Goal: Task Accomplishment & Management: Manage account settings

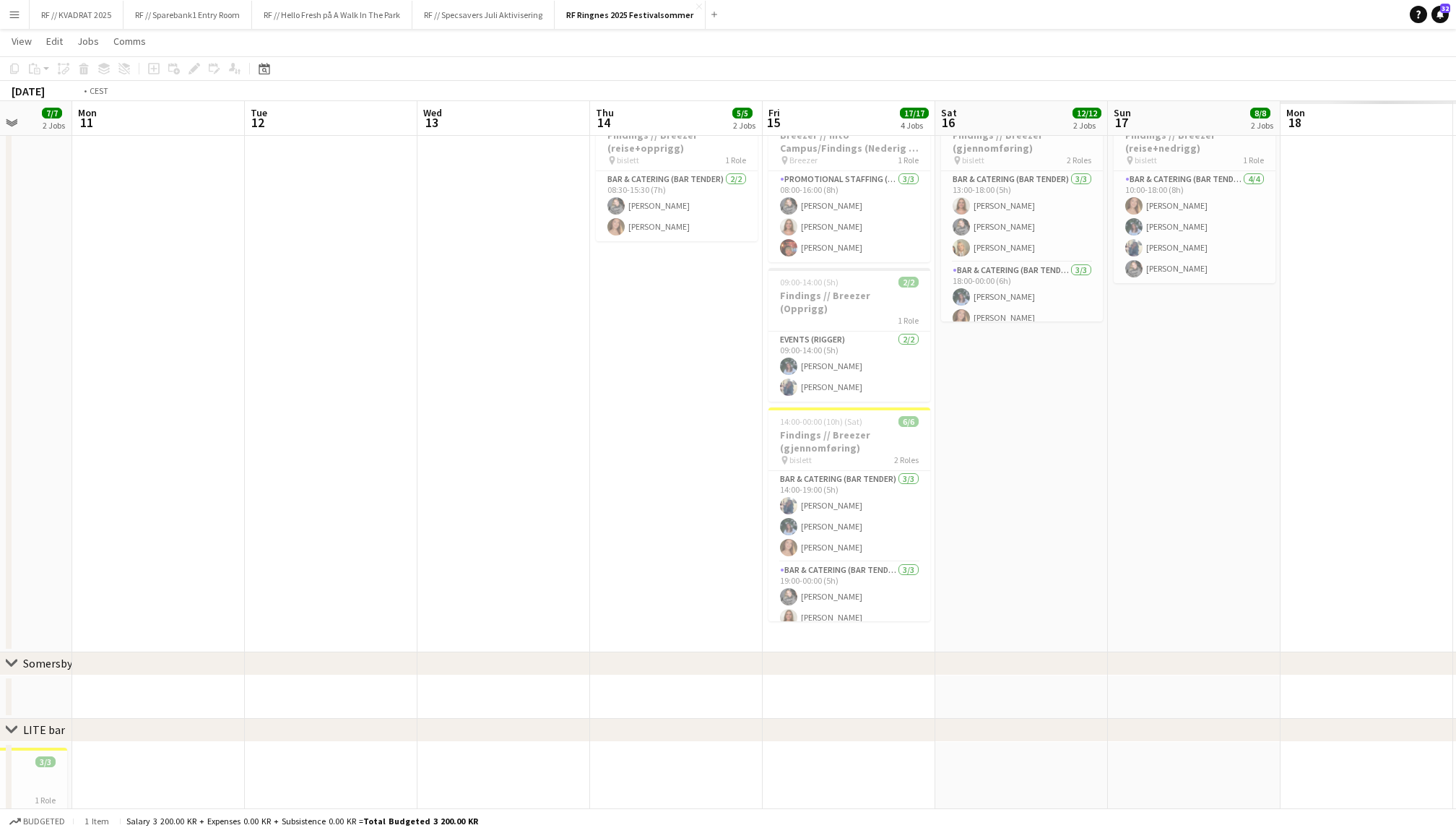
scroll to position [0, 570]
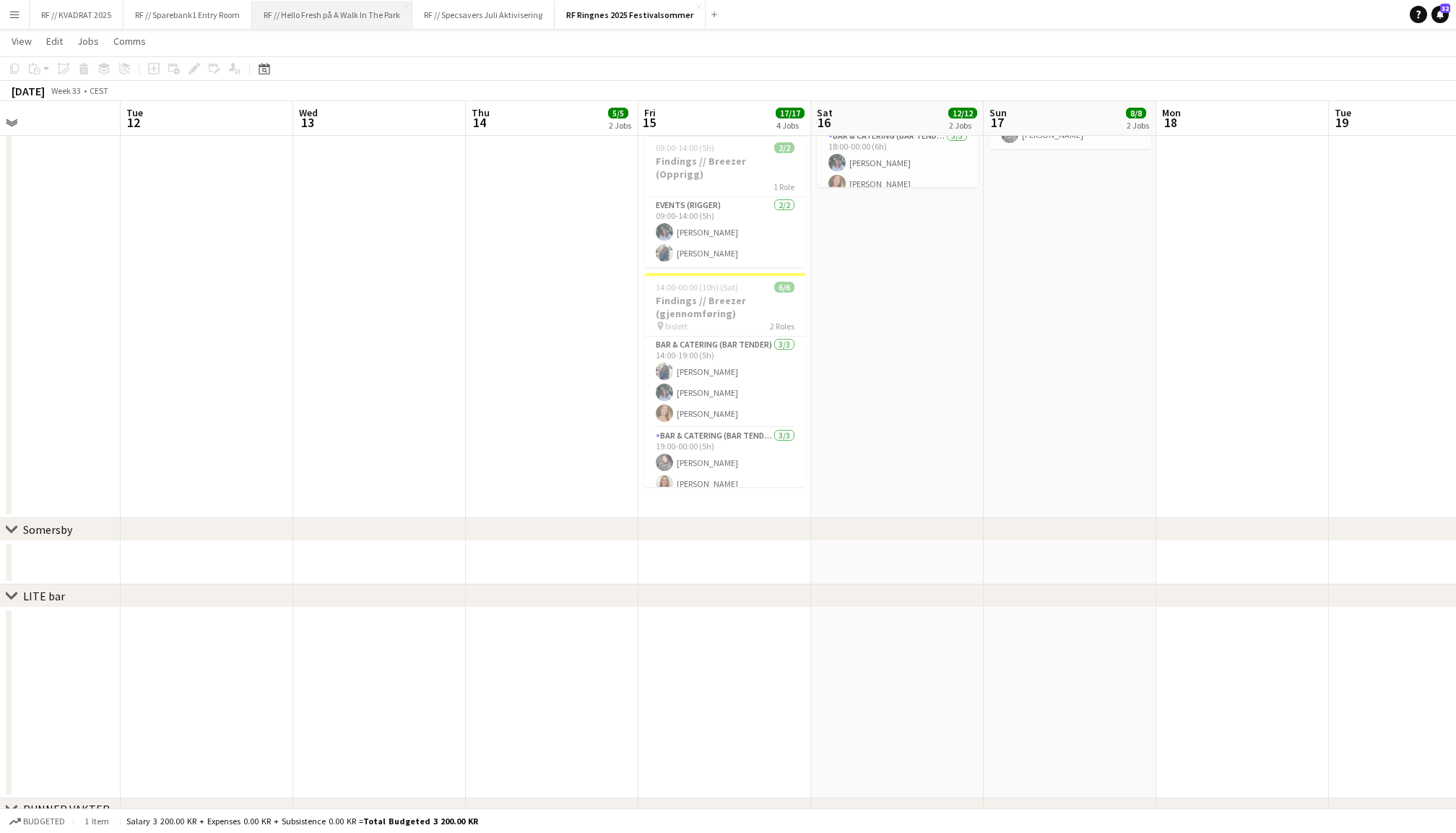
click at [338, 13] on button "RF // Hello Fresh på A Walk In The Park Close" at bounding box center [331, 15] width 160 height 28
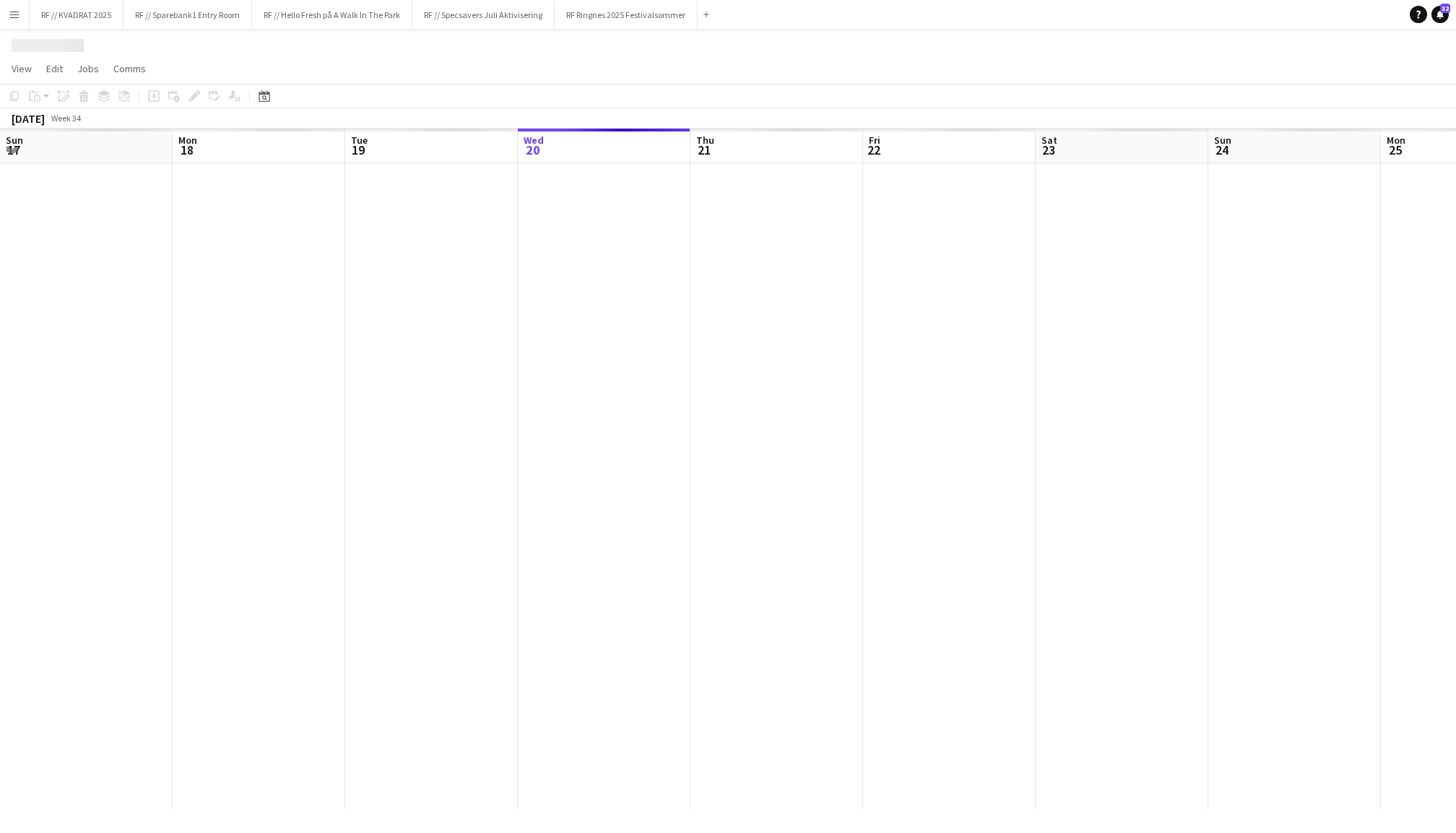
scroll to position [0, 344]
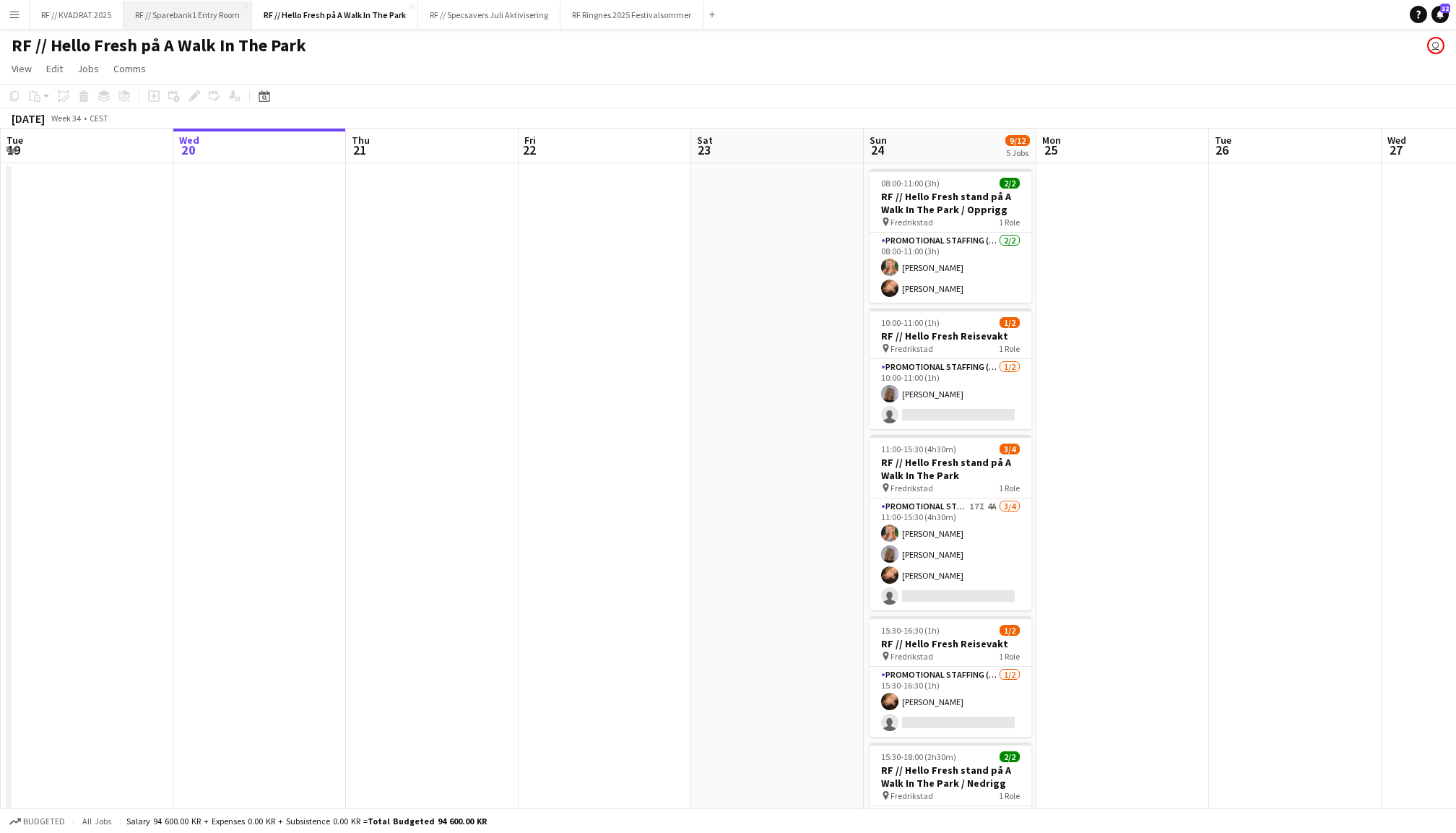
click at [181, 10] on button "RF // Sparebank1 Entry Room Close" at bounding box center [187, 15] width 128 height 28
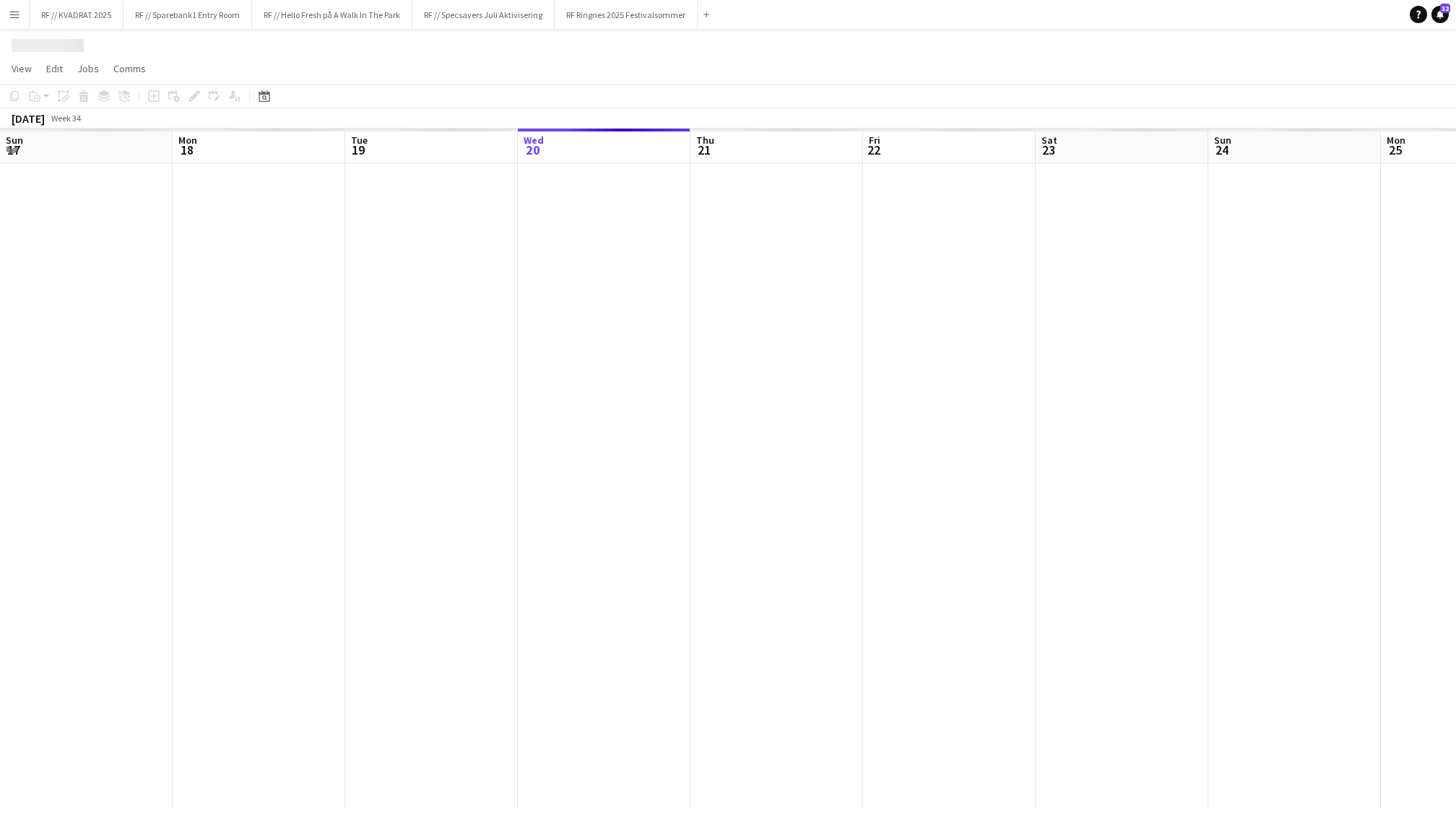
scroll to position [0, 344]
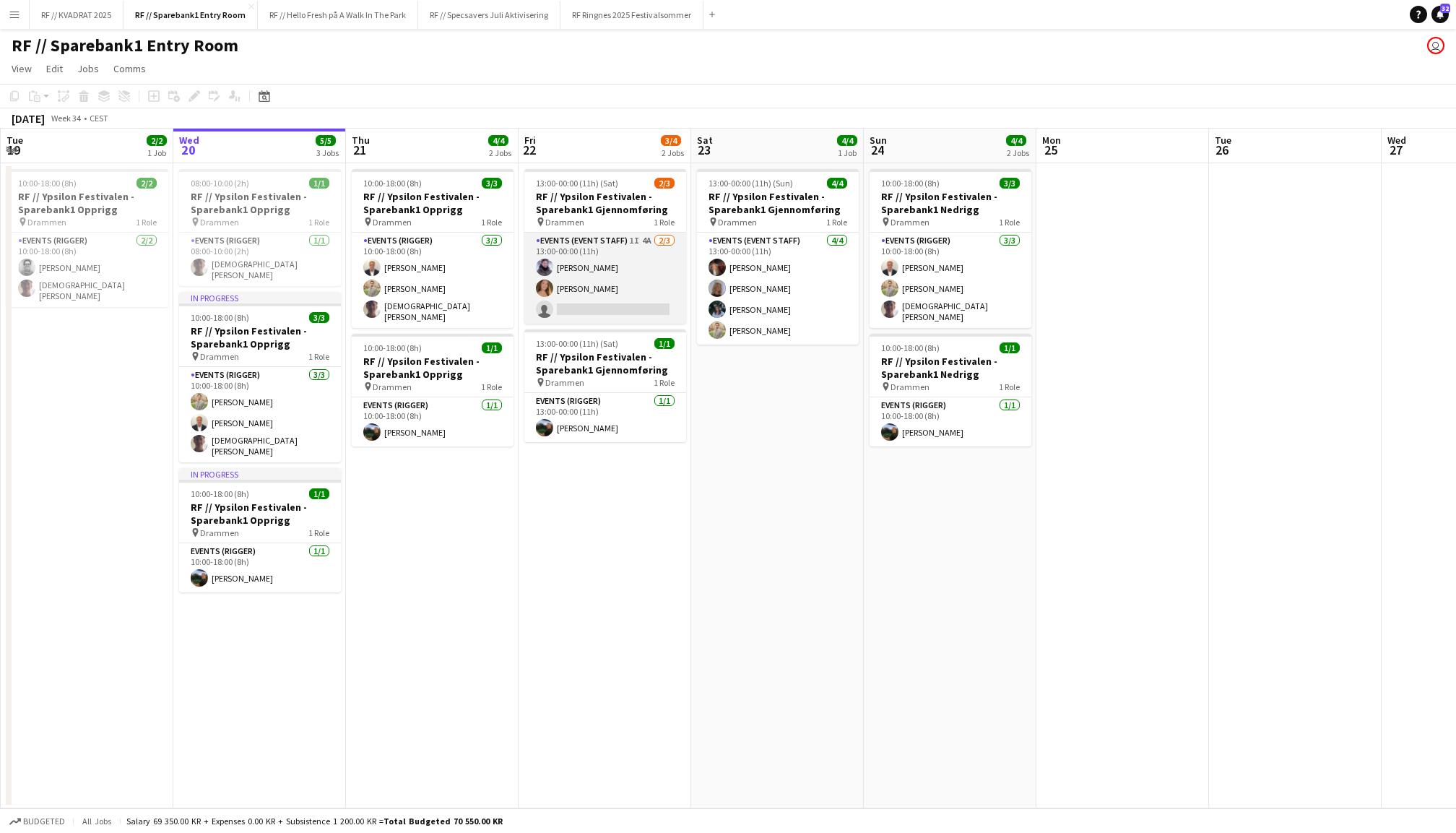
click at [613, 281] on app-card-role "Events (Event Staff) 1I 4A [DATE] 13:00-00:00 (11h) [PERSON_NAME] single-neutra…" at bounding box center [605, 278] width 162 height 91
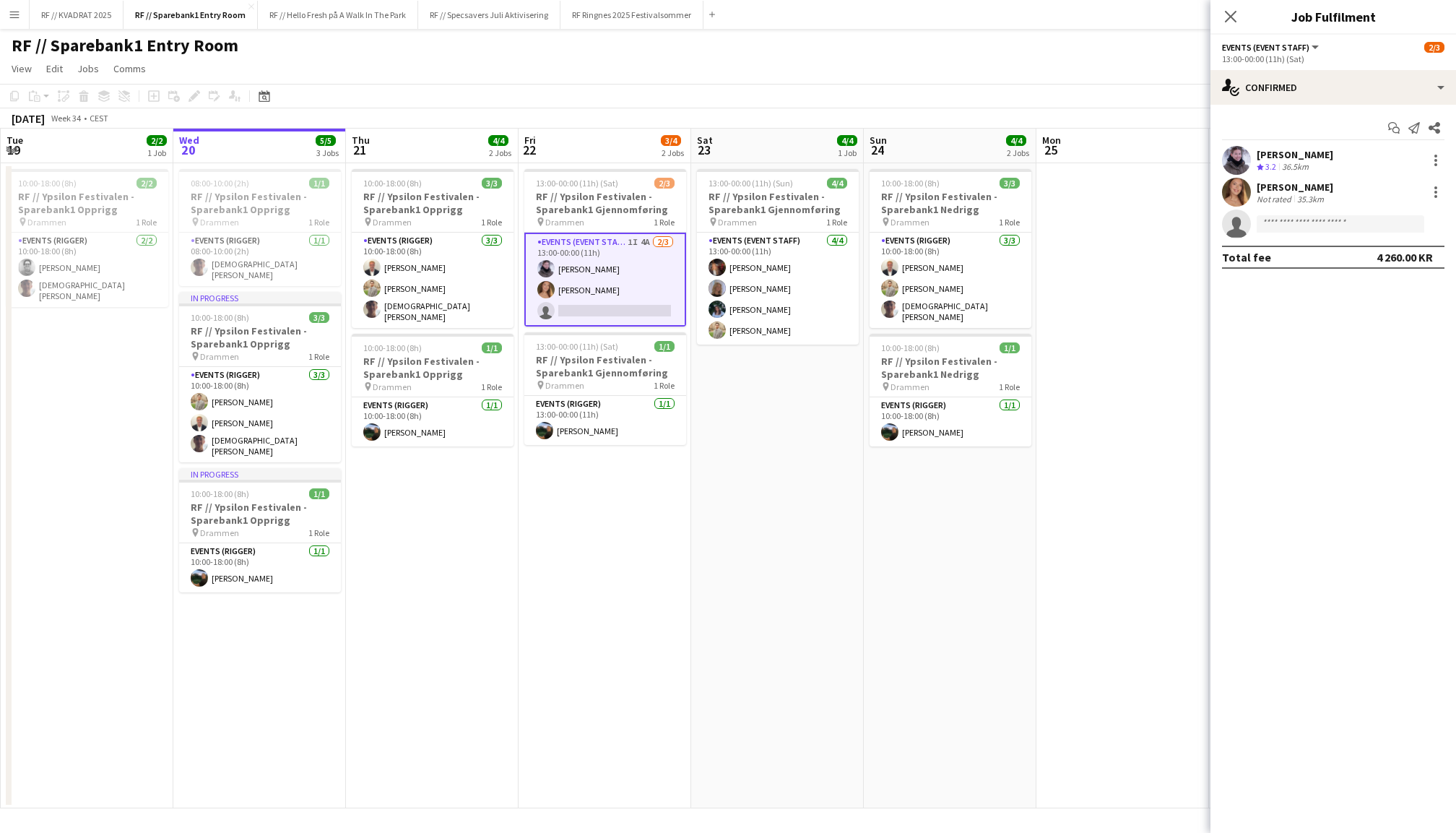
click at [1337, 65] on app-options-switcher "Events (Event Staff) All roles Events (Event Staff) [DATE] 13:00-00:00 (11h) (S…" at bounding box center [1333, 52] width 246 height 35
click at [1333, 93] on div "single-neutral-actions-check-2 Confirmed" at bounding box center [1333, 87] width 246 height 35
click at [1363, 243] on div "single-neutral-actions-information Applicants" at bounding box center [1381, 235] width 143 height 29
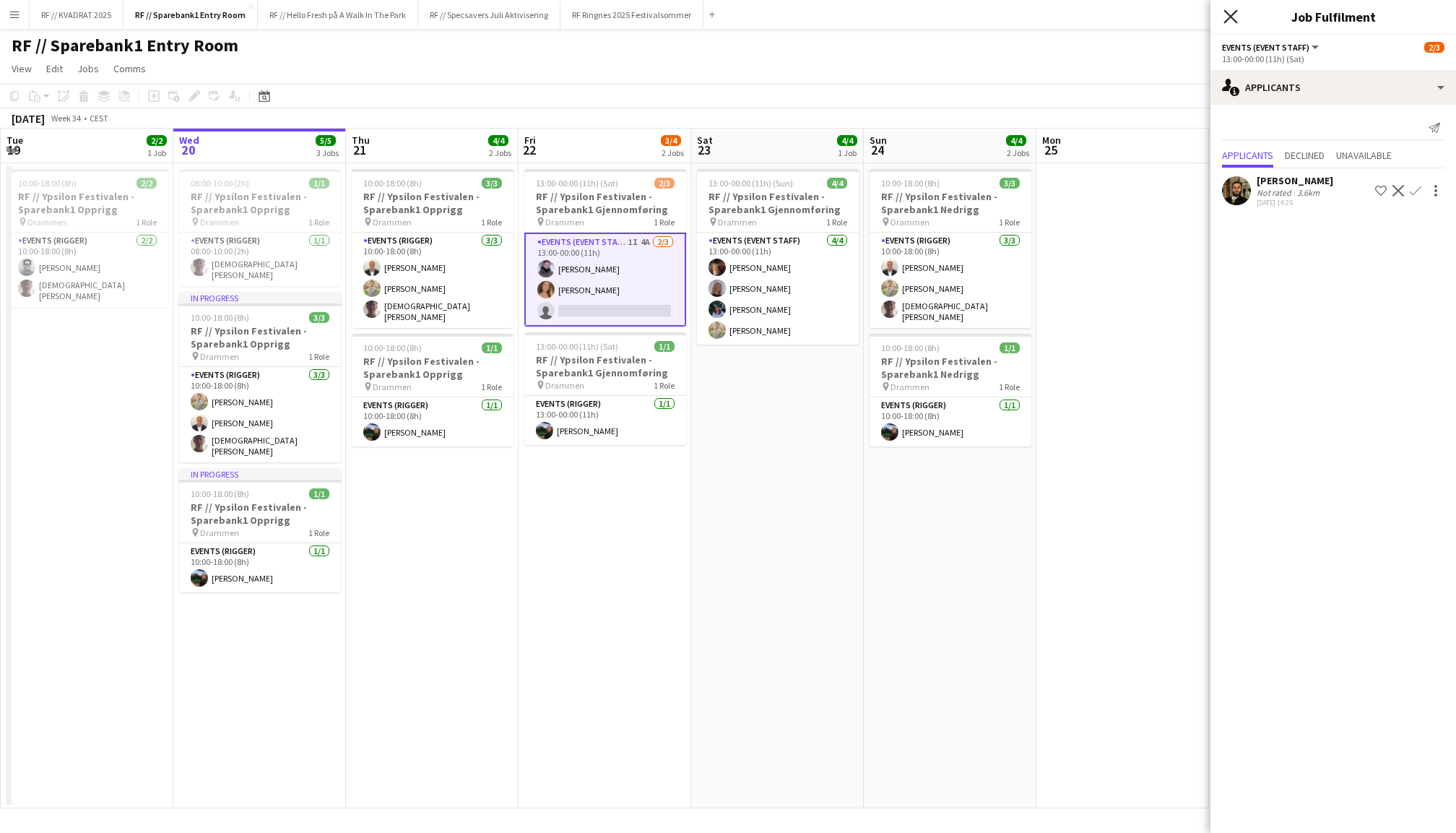
click at [1229, 13] on icon "Close pop-in" at bounding box center [1231, 17] width 14 height 14
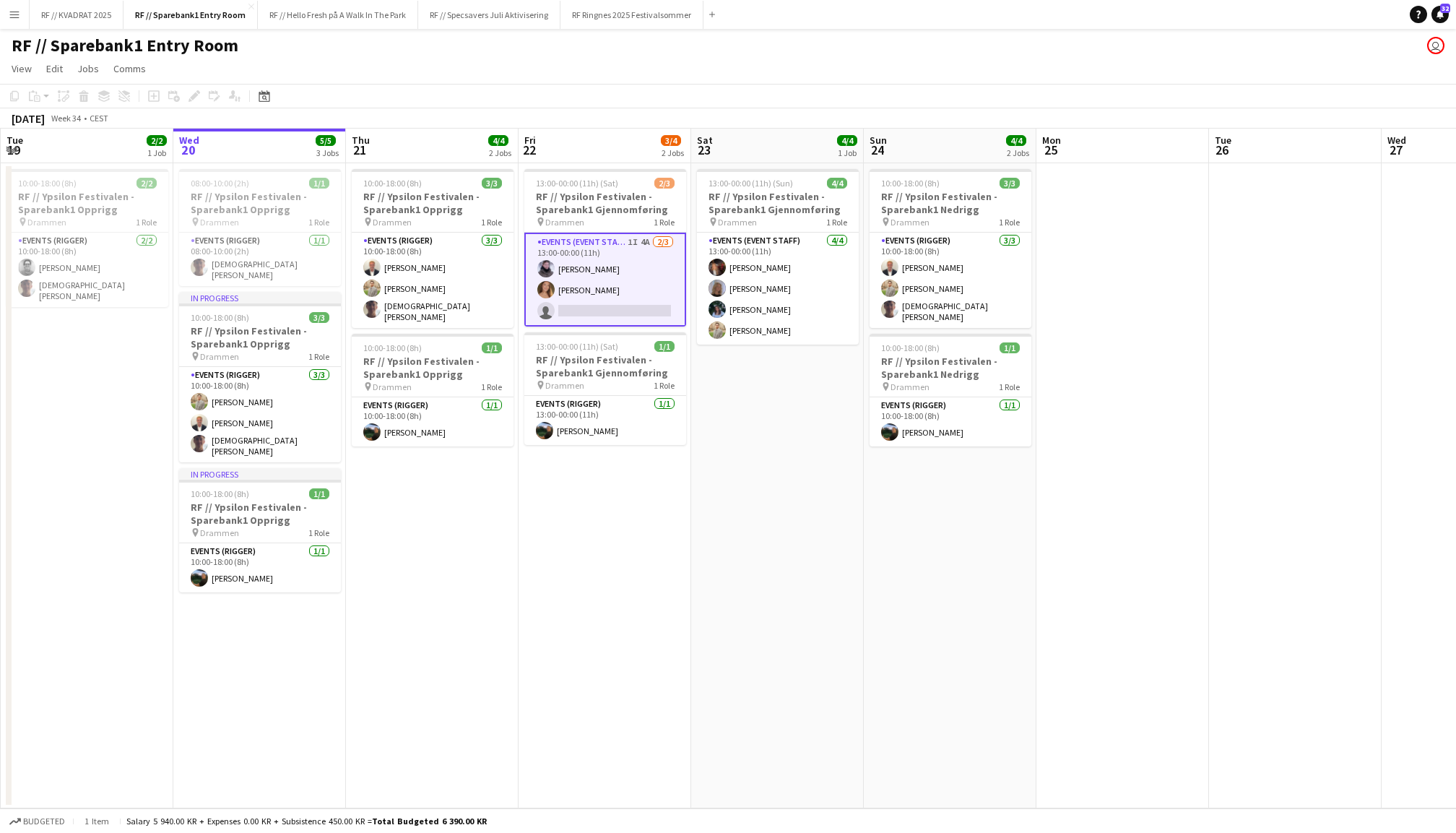
scroll to position [0, 343]
click at [833, 522] on app-date-cell "13:00-00:00 (11h) (Sun) 4/4 RF // Ypsilon Festivalen - Sparebank1 Gjennomføring…" at bounding box center [778, 486] width 172 height 645
